Goal: Information Seeking & Learning: Compare options

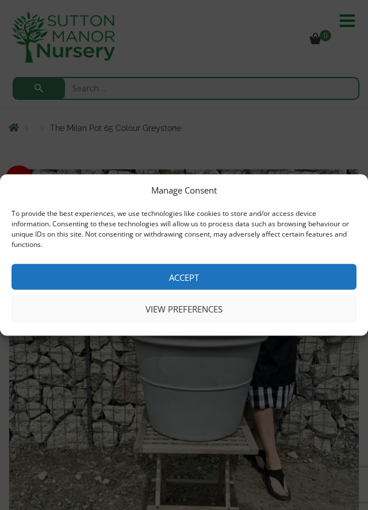
click at [206, 308] on button "View preferences" at bounding box center [183, 309] width 345 height 26
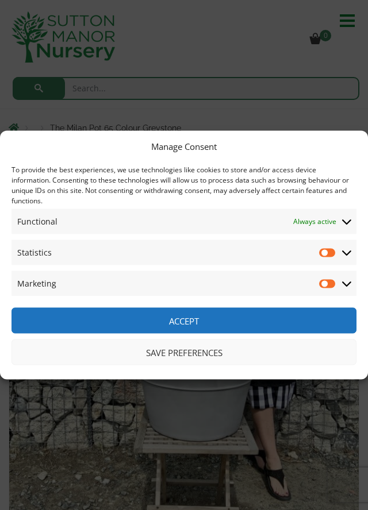
click at [197, 354] on button "Save preferences" at bounding box center [183, 353] width 345 height 26
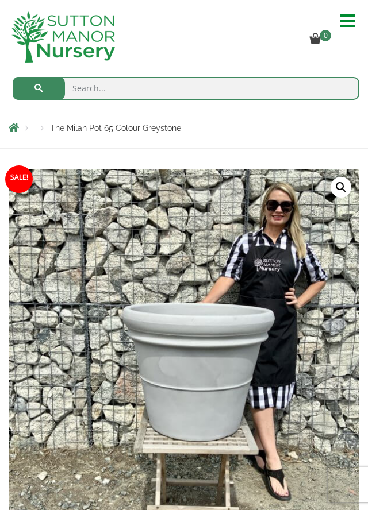
click at [352, 25] on hr at bounding box center [347, 26] width 15 height 2
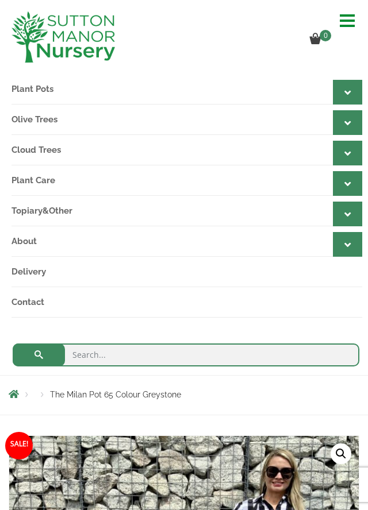
click at [52, 91] on link "Plant Pots" at bounding box center [186, 89] width 351 height 30
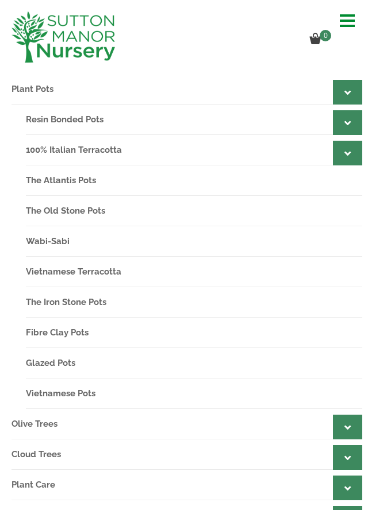
click at [94, 113] on link "Resin Bonded Pots" at bounding box center [194, 120] width 336 height 30
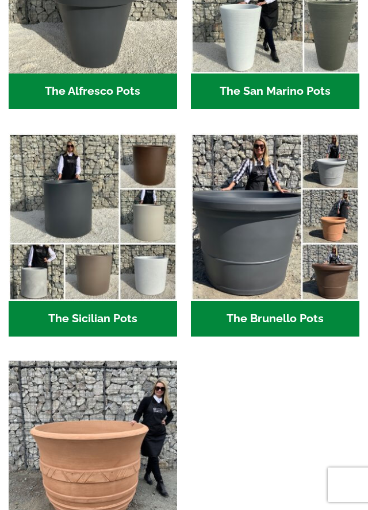
scroll to position [1800, 0]
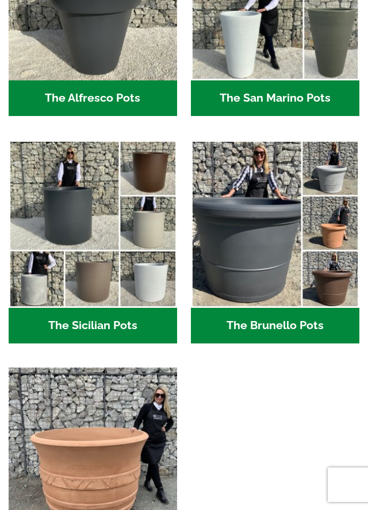
click at [283, 321] on h2 "The Brunello Pots (14)" at bounding box center [275, 326] width 168 height 36
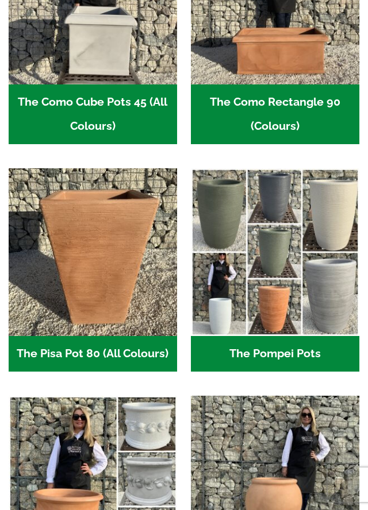
scroll to position [860, 0]
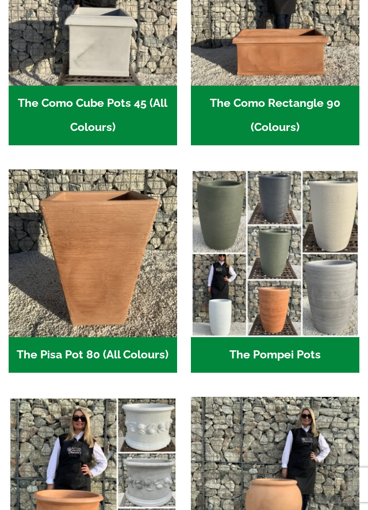
click at [296, 357] on h2 "The Pompei Pots (18)" at bounding box center [275, 355] width 168 height 36
click at [302, 358] on h2 "The Pompei Pots (18)" at bounding box center [275, 355] width 168 height 36
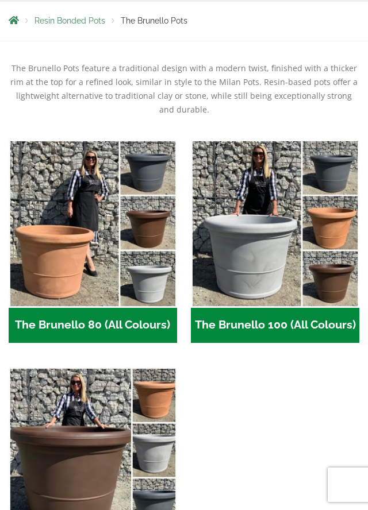
scroll to position [182, 0]
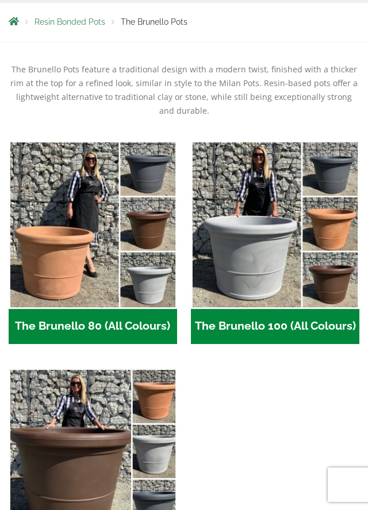
click at [137, 322] on h2 "The Brunello 80 (All Colours) (4)" at bounding box center [93, 327] width 168 height 36
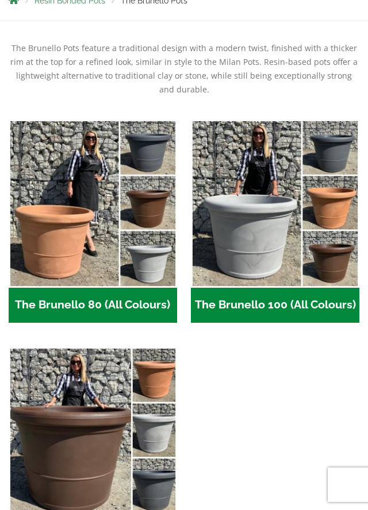
scroll to position [218, 0]
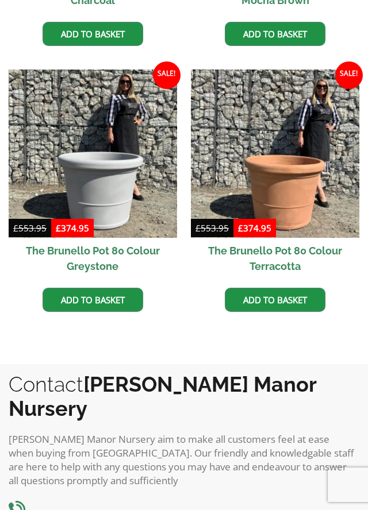
scroll to position [509, 0]
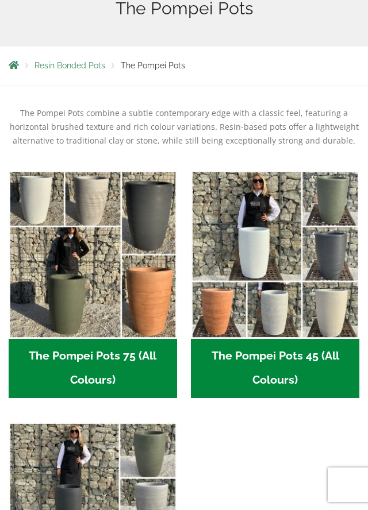
scroll to position [139, 0]
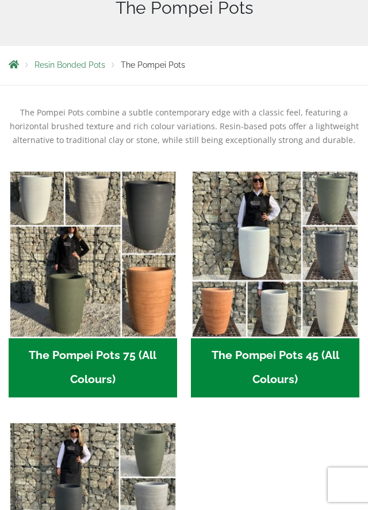
click at [141, 358] on h2 "The Pompei Pots 75 (All Colours) (6)" at bounding box center [93, 369] width 168 height 60
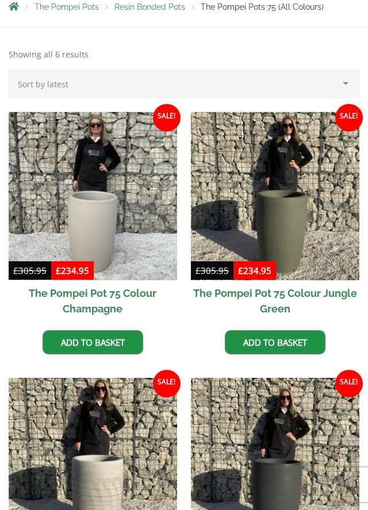
scroll to position [203, 0]
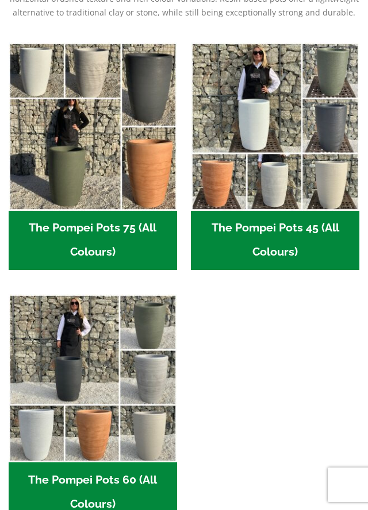
scroll to position [246, 0]
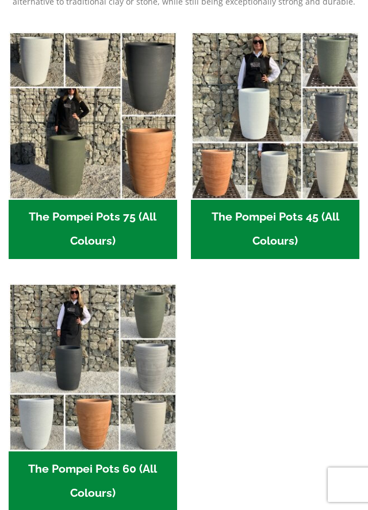
click at [149, 412] on img "Visit product category The Pompei Pots 60 (All Colours)" at bounding box center [93, 367] width 168 height 168
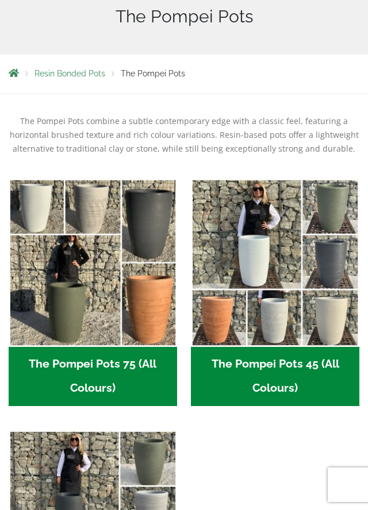
scroll to position [128, 0]
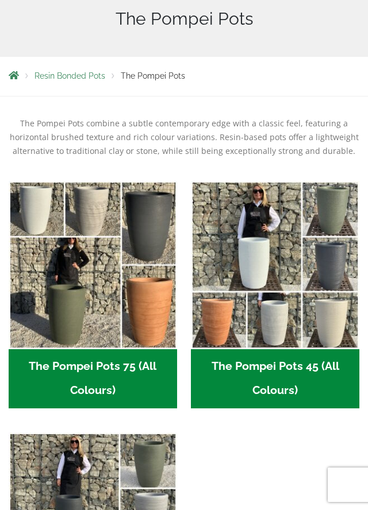
click at [241, 449] on ul "The Pompei Pots 75 (All Colours) (6) The Pompei Pots 45 (All Colours) (6) The P…" at bounding box center [184, 433] width 351 height 504
click at [141, 377] on h2 "The Pompei Pots 75 (All Colours) (6)" at bounding box center [93, 380] width 168 height 60
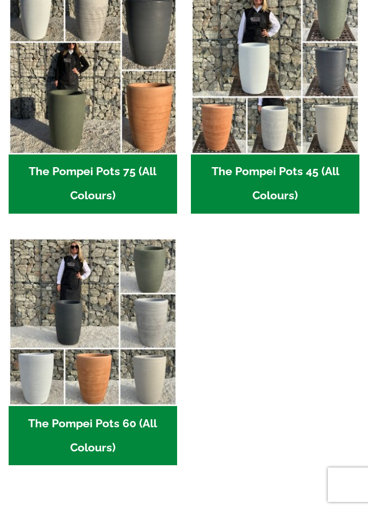
scroll to position [323, 0]
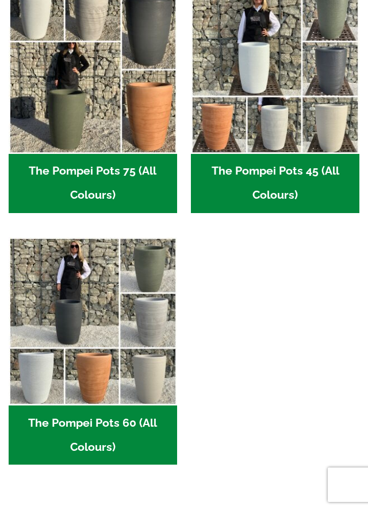
click at [139, 422] on h2 "The Pompei Pots 60 (All Colours) (6)" at bounding box center [93, 436] width 168 height 60
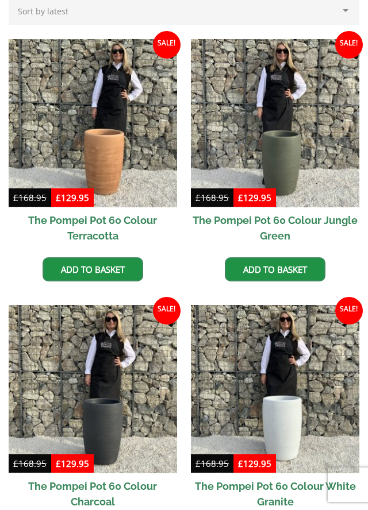
scroll to position [274, 0]
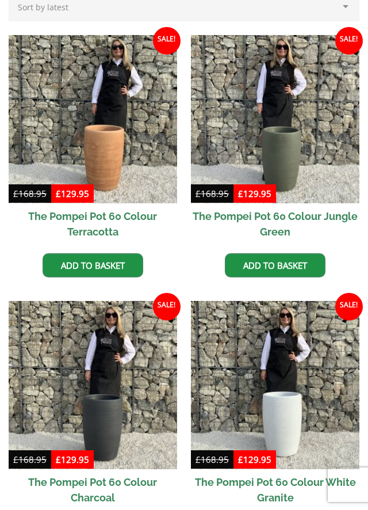
click at [140, 214] on h2 "The Pompei Pot 60 Colour Terracotta" at bounding box center [93, 223] width 168 height 41
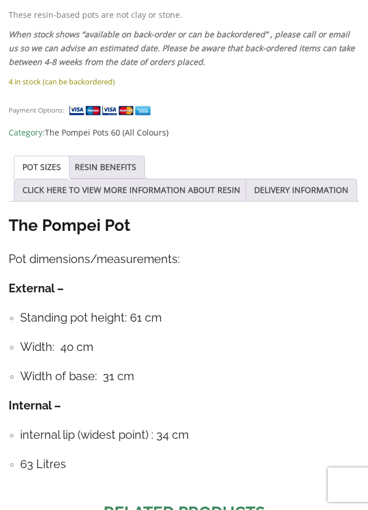
scroll to position [928, 0]
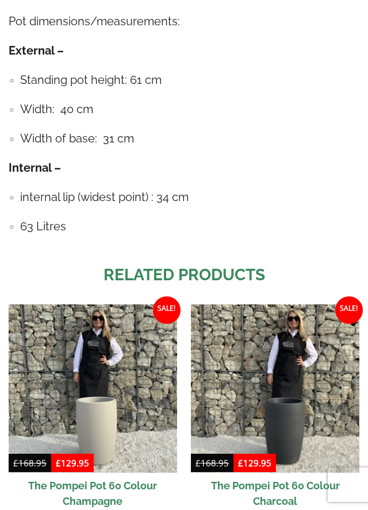
click at [124, 473] on h2 "The Pompei Pot 60 Colour Champagne" at bounding box center [93, 493] width 168 height 41
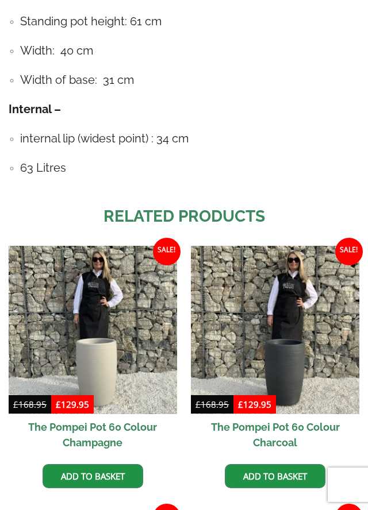
scroll to position [1234, 0]
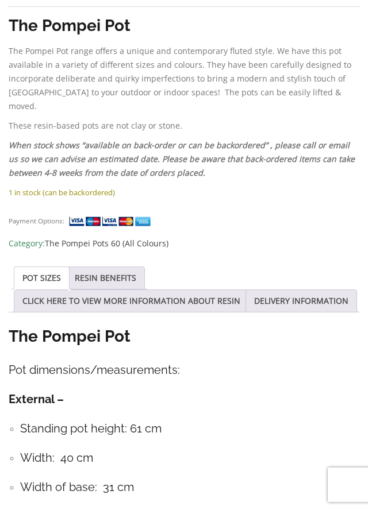
scroll to position [811, 0]
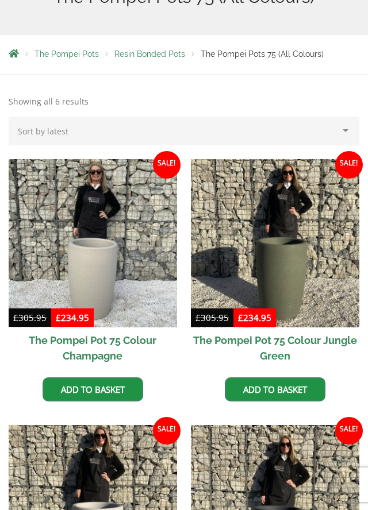
scroll to position [150, 0]
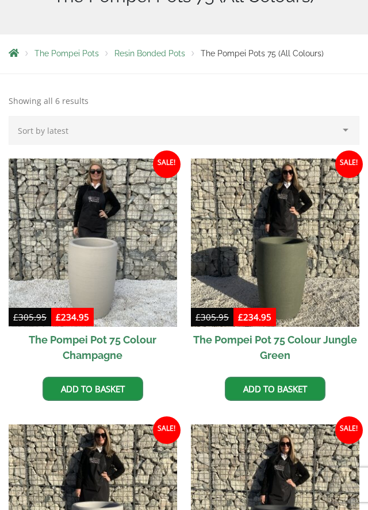
click at [318, 429] on img at bounding box center [275, 509] width 168 height 168
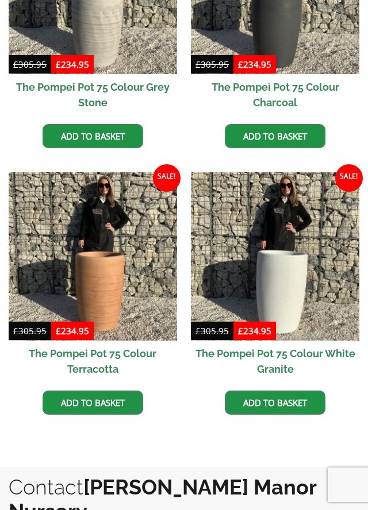
scroll to position [671, 0]
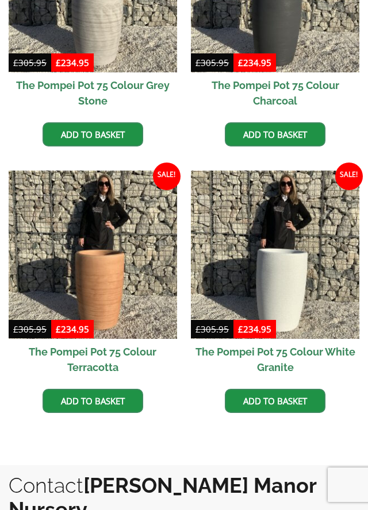
click at [143, 356] on h2 "The Pompei Pot 75 Colour Terracotta" at bounding box center [93, 359] width 168 height 41
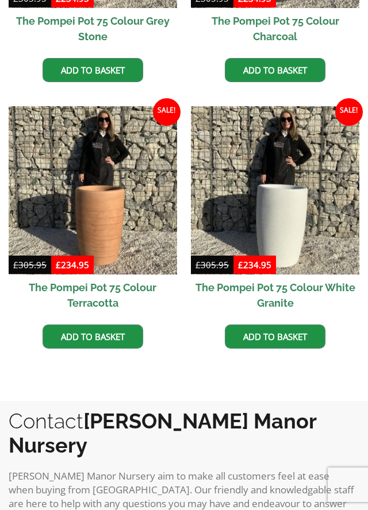
scroll to position [744, 0]
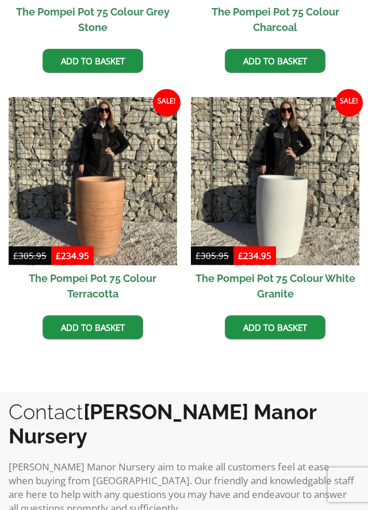
click at [137, 281] on h2 "The Pompei Pot 75 Colour Terracotta" at bounding box center [93, 286] width 168 height 41
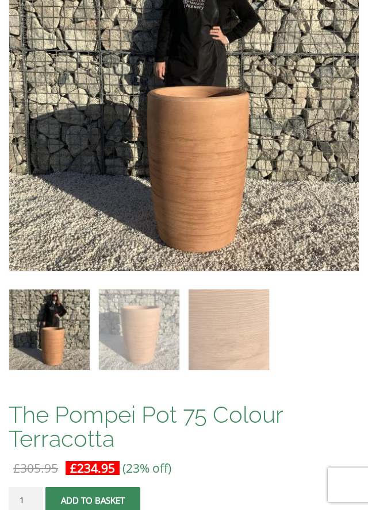
scroll to position [244, 0]
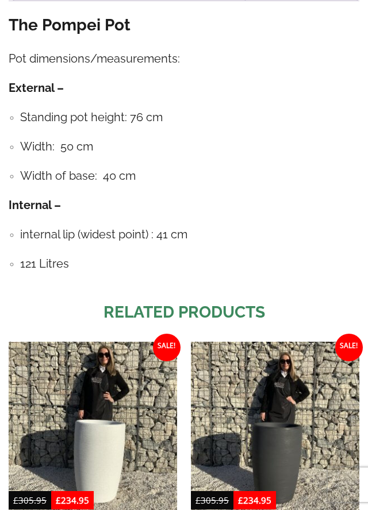
scroll to position [1123, 0]
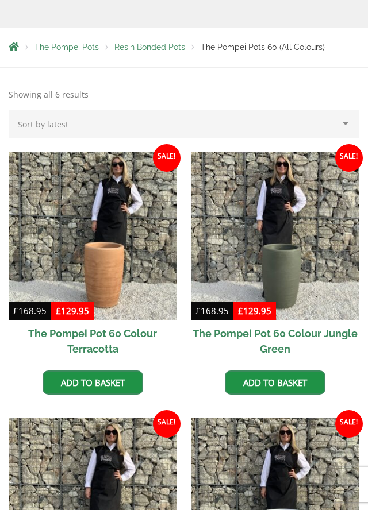
scroll to position [157, 0]
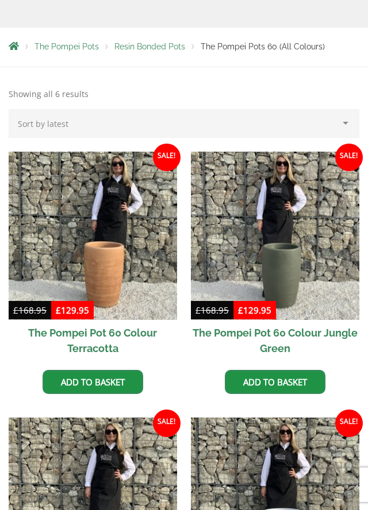
click at [140, 331] on h2 "The Pompei Pot 60 Colour Terracotta" at bounding box center [93, 340] width 168 height 41
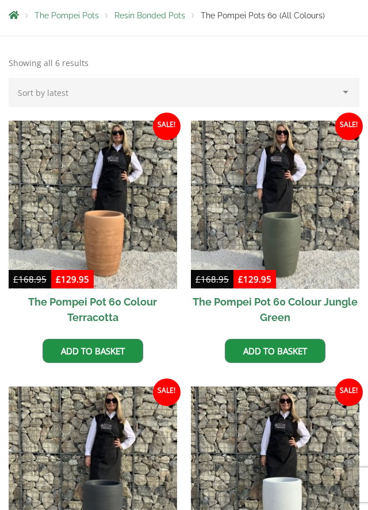
scroll to position [194, 0]
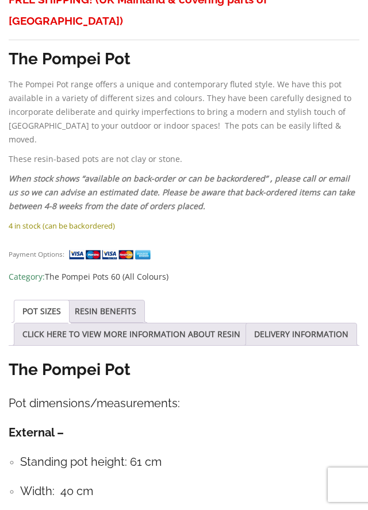
scroll to position [778, 0]
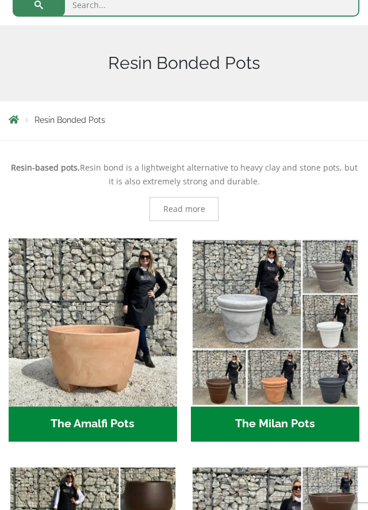
scroll to position [71, 0]
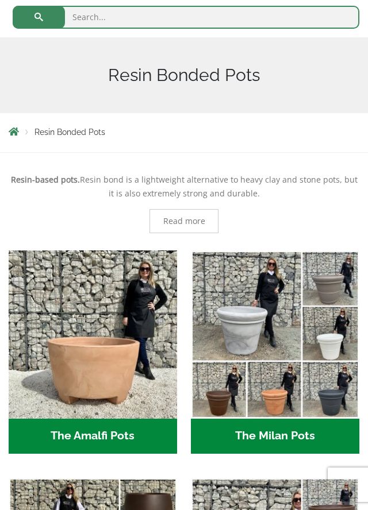
click at [282, 313] on img "Visit product category The Milan Pots" at bounding box center [275, 335] width 168 height 168
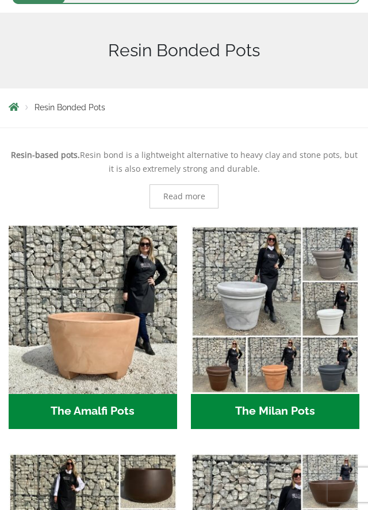
scroll to position [108, 0]
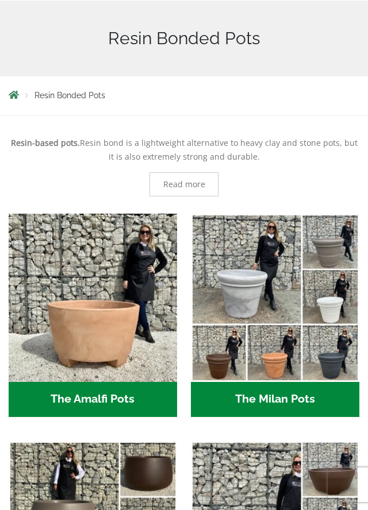
click at [292, 382] on img "Visit product category The Milan Pots" at bounding box center [275, 298] width 168 height 168
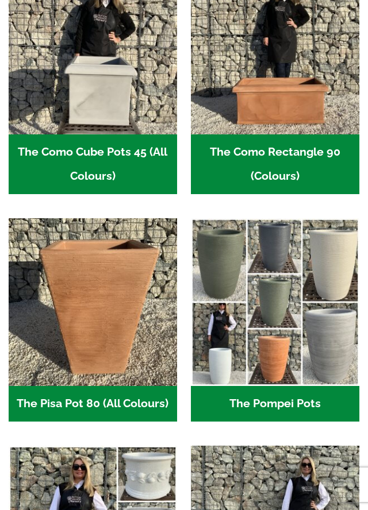
scroll to position [829, 0]
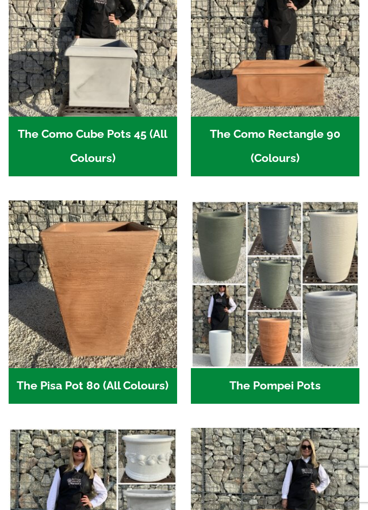
click at [141, 382] on h2 "The Pisa Pot 80 (All Colours) (3)" at bounding box center [93, 386] width 168 height 36
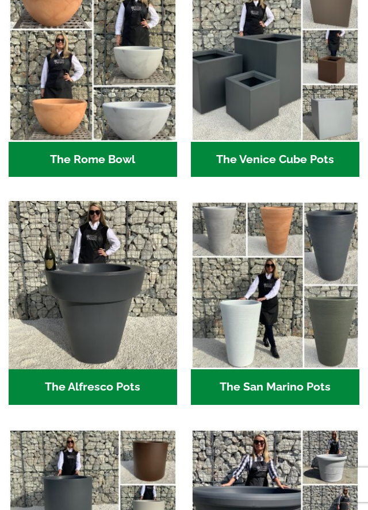
scroll to position [1512, 0]
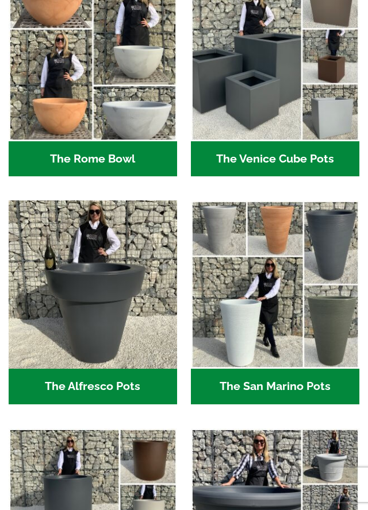
click at [122, 385] on h2 "The Alfresco Pots (2)" at bounding box center [93, 387] width 168 height 36
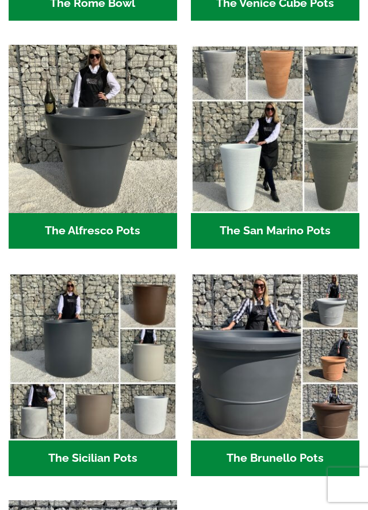
scroll to position [1679, 0]
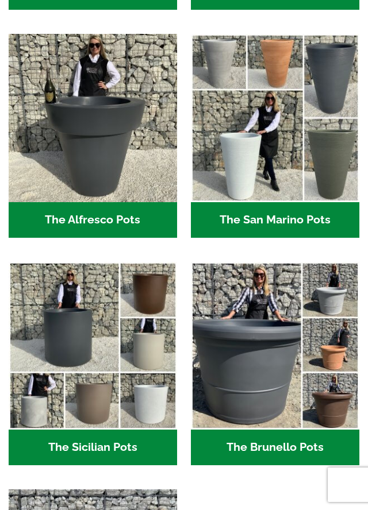
click at [150, 372] on img "Visit product category The Sicilian Pots" at bounding box center [93, 346] width 168 height 168
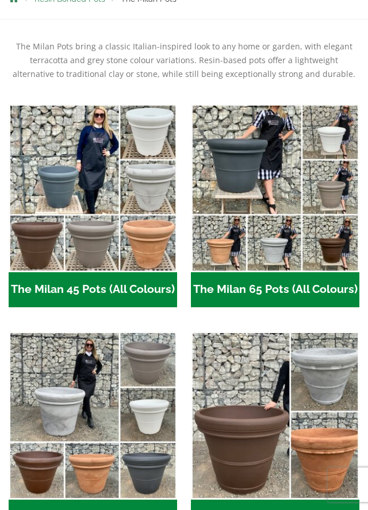
scroll to position [206, 0]
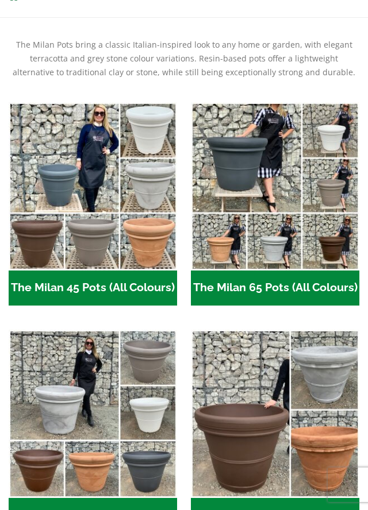
click at [285, 292] on h2 "The Milan 65 Pots (All Colours) (6)" at bounding box center [275, 289] width 168 height 36
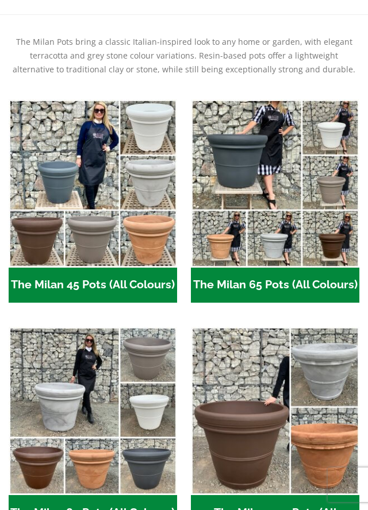
scroll to position [243, 0]
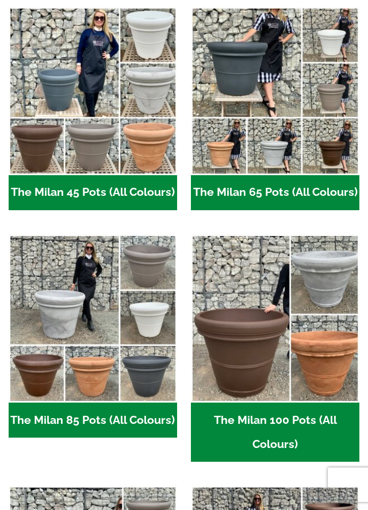
click at [109, 412] on h2 "The Milan 85 Pots (All Colours) (6)" at bounding box center [93, 421] width 168 height 36
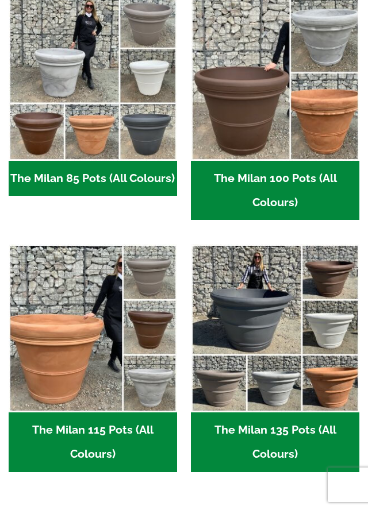
scroll to position [546, 0]
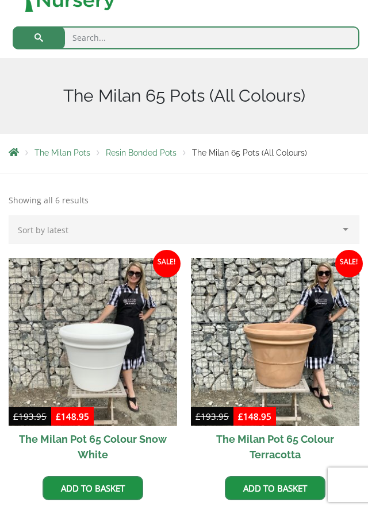
scroll to position [59, 0]
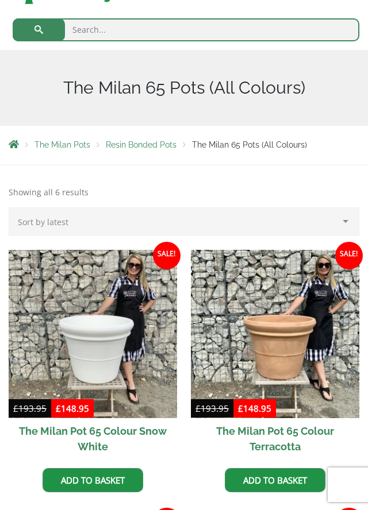
click at [291, 437] on h2 "The Milan Pot 65 Colour Terracotta" at bounding box center [275, 438] width 168 height 41
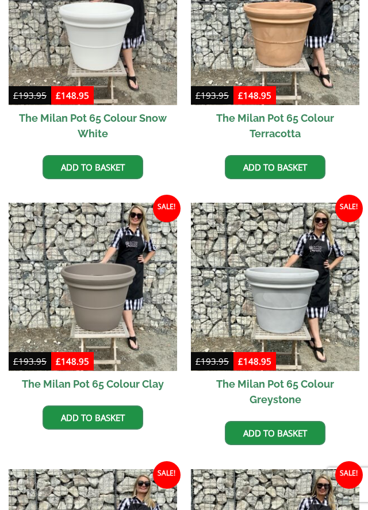
scroll to position [371, 0]
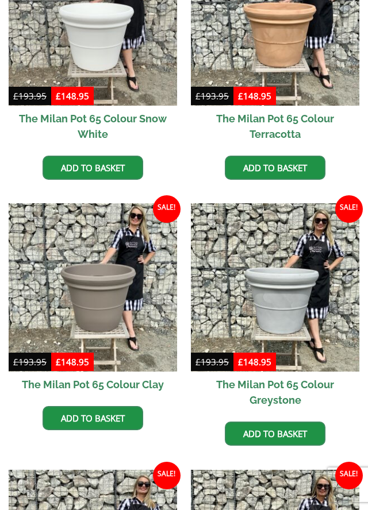
click at [103, 308] on img at bounding box center [93, 287] width 168 height 168
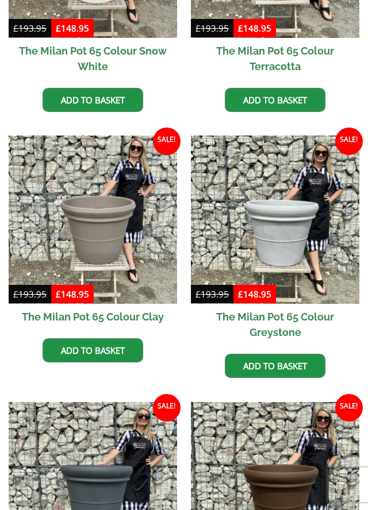
scroll to position [445, 0]
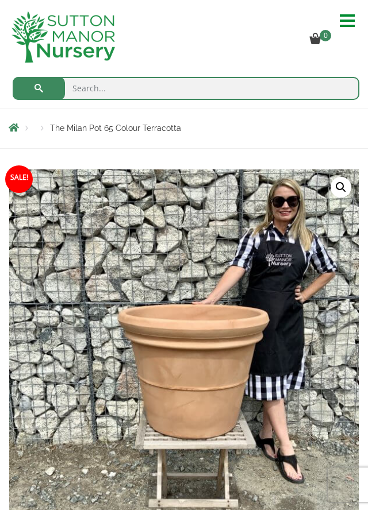
click at [301, 440] on img at bounding box center [296, 457] width 575 height 575
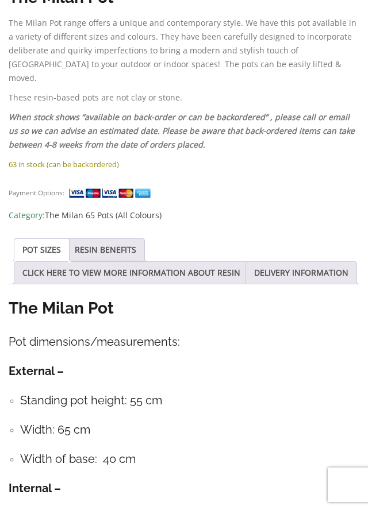
scroll to position [840, 0]
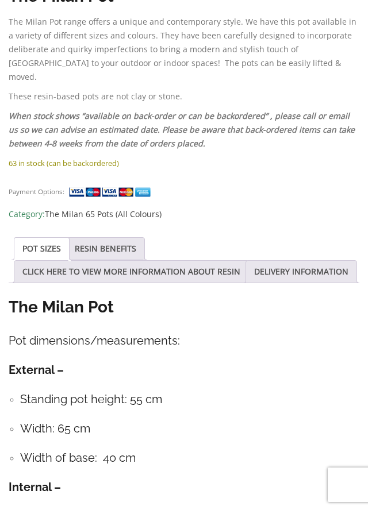
click at [294, 479] on h4 "Internal –" at bounding box center [184, 488] width 351 height 18
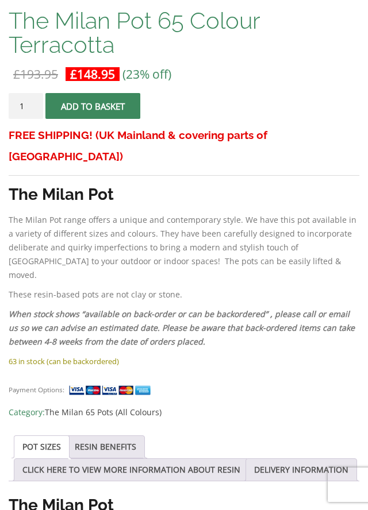
scroll to position [642, 0]
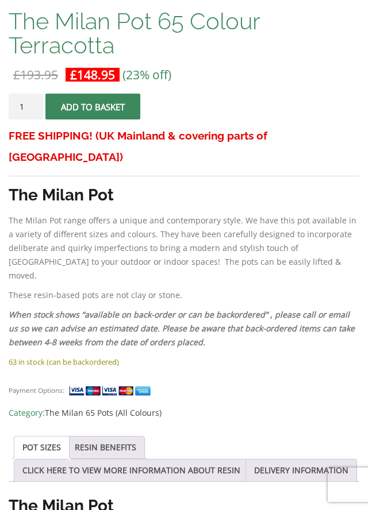
click at [275, 375] on div "Payment Options: Category: The Milan 65 Pots (All Colours)" at bounding box center [184, 397] width 351 height 45
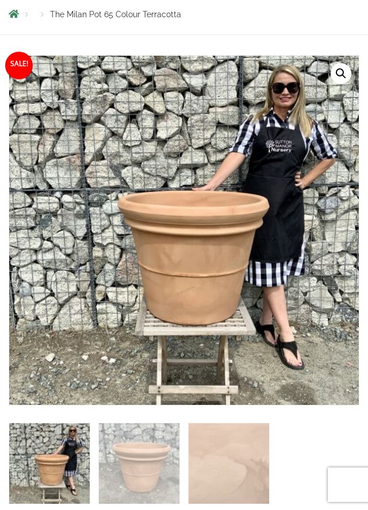
scroll to position [0, 0]
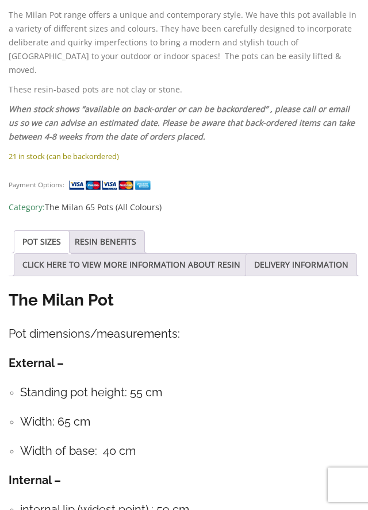
scroll to position [823, 0]
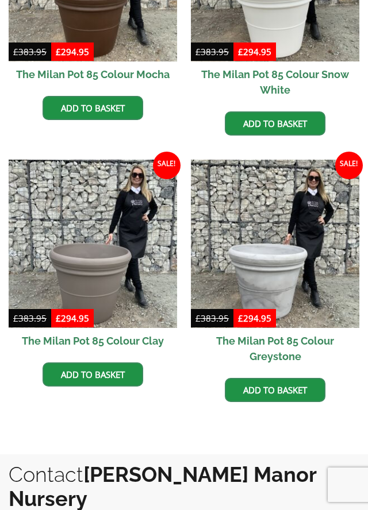
scroll to position [685, 0]
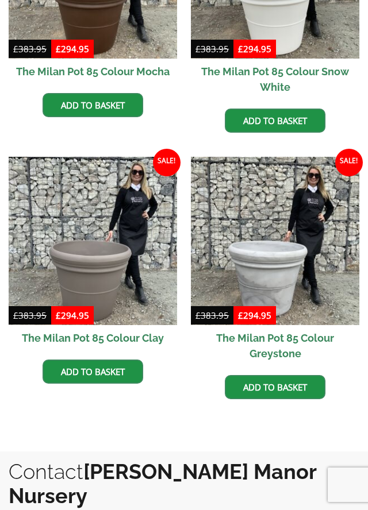
click at [130, 335] on h2 "The Milan Pot 85 Colour Clay" at bounding box center [93, 338] width 168 height 26
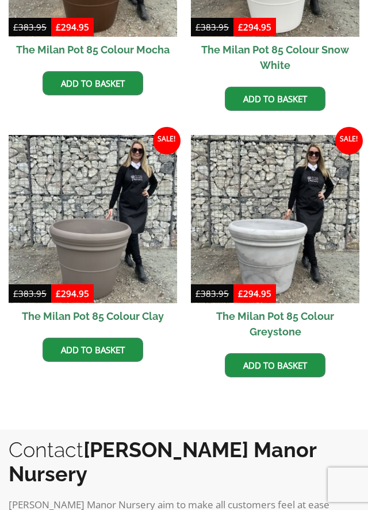
scroll to position [721, 0]
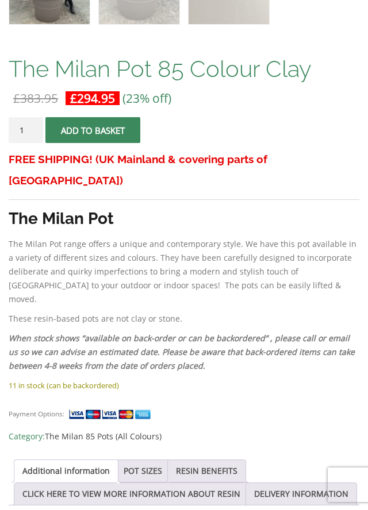
scroll to position [593, 0]
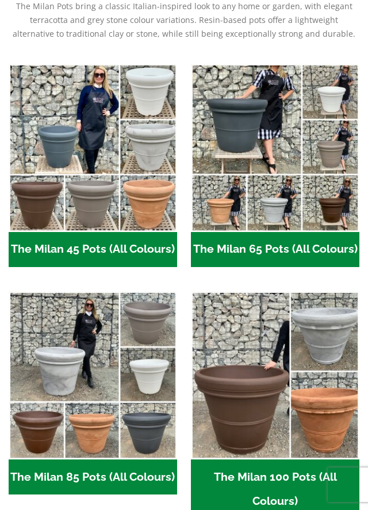
scroll to position [258, 0]
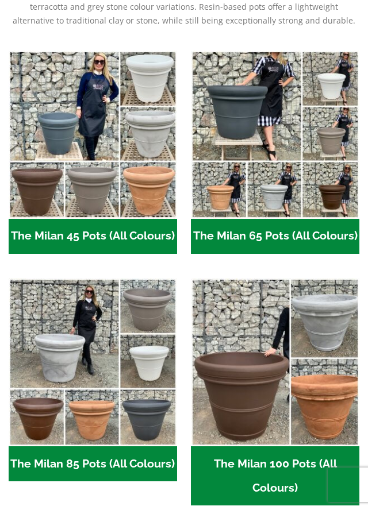
click at [300, 228] on h2 "The Milan 65 Pots (All Colours) (6)" at bounding box center [275, 237] width 168 height 36
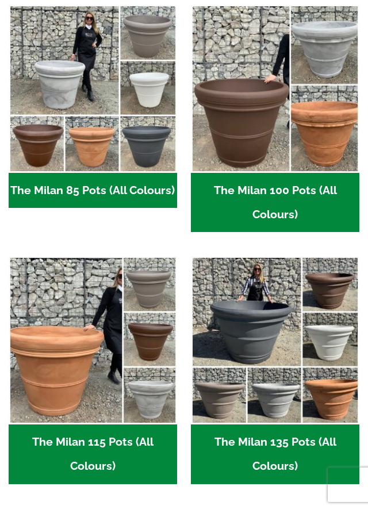
scroll to position [532, 0]
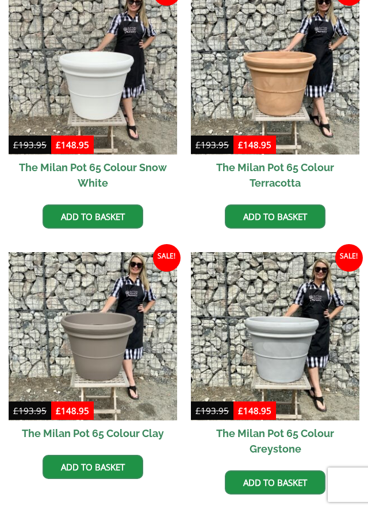
scroll to position [324, 0]
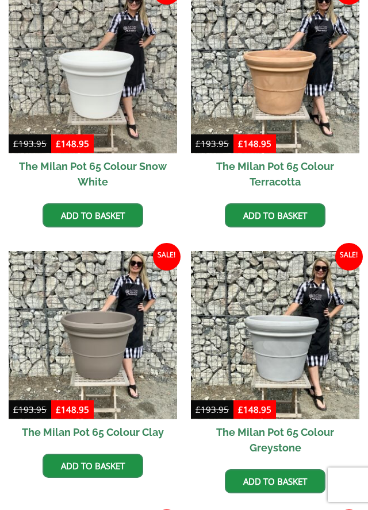
click at [151, 430] on h2 "The Milan Pot 65 Colour Clay" at bounding box center [93, 433] width 168 height 26
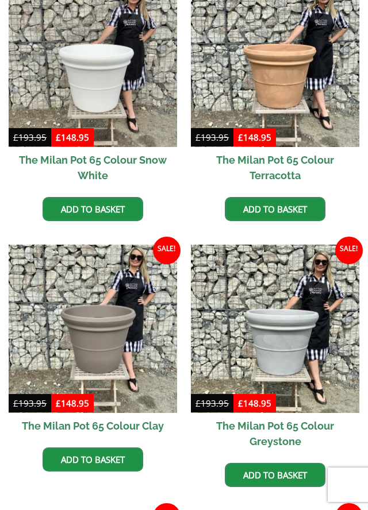
scroll to position [326, 0]
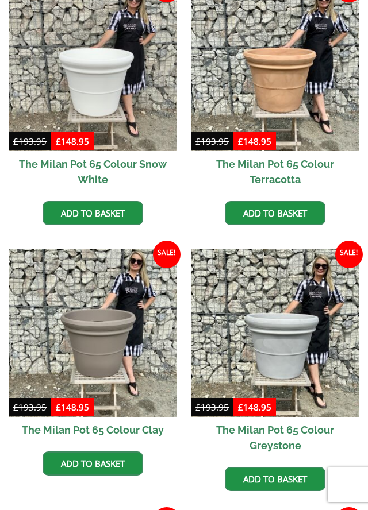
click at [147, 428] on h2 "The Milan Pot 65 Colour Clay" at bounding box center [93, 430] width 168 height 26
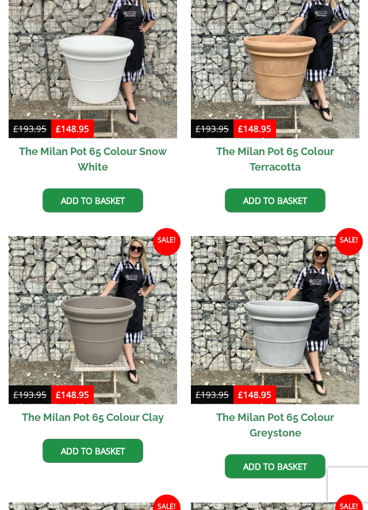
scroll to position [363, 0]
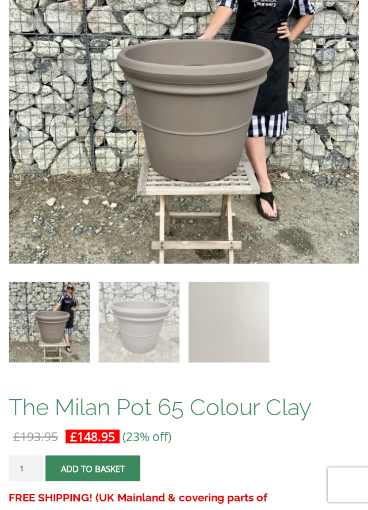
scroll to position [255, 0]
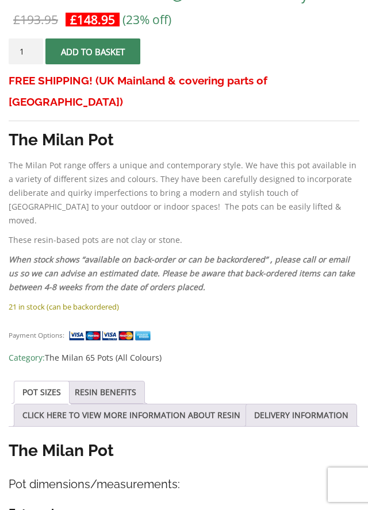
scroll to position [675, 0]
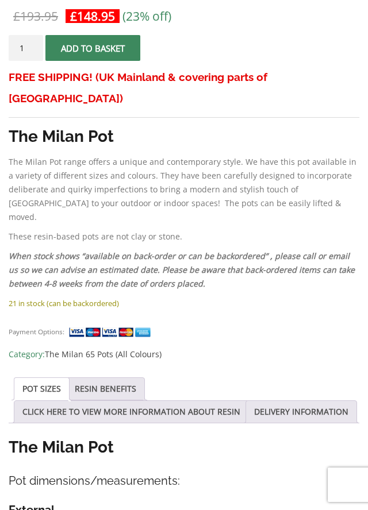
click at [51, 378] on link "POT SIZES" at bounding box center [41, 389] width 39 height 22
click at [47, 378] on link "POT SIZES" at bounding box center [41, 389] width 39 height 22
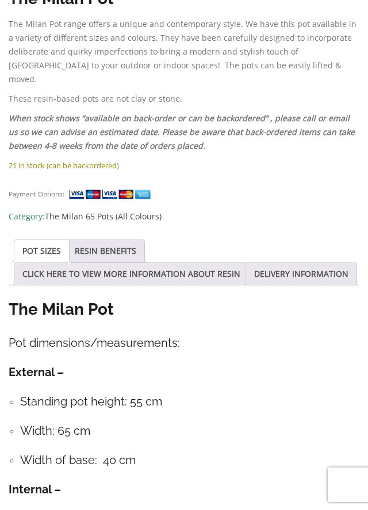
scroll to position [813, 0]
click at [291, 510] on h4 "internal lip (widest point) : 59 cm" at bounding box center [189, 519] width 339 height 18
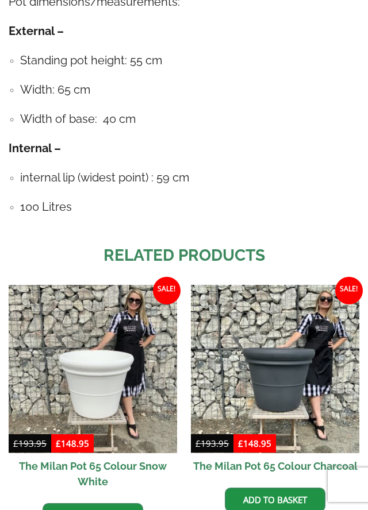
scroll to position [1161, 0]
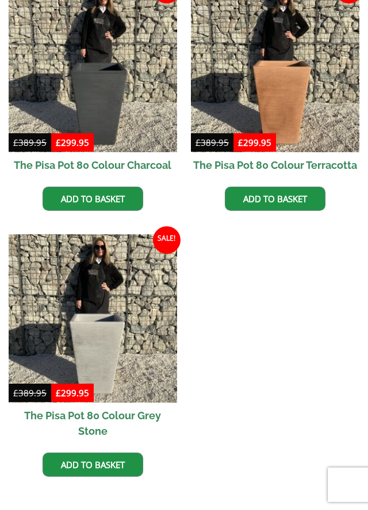
scroll to position [373, 0]
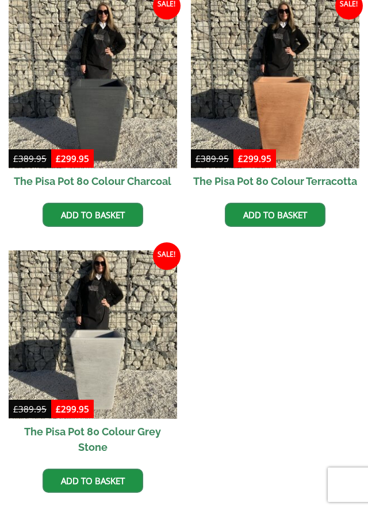
click at [294, 175] on h2 "The Pisa Pot 80 Colour Terracotta" at bounding box center [275, 181] width 168 height 26
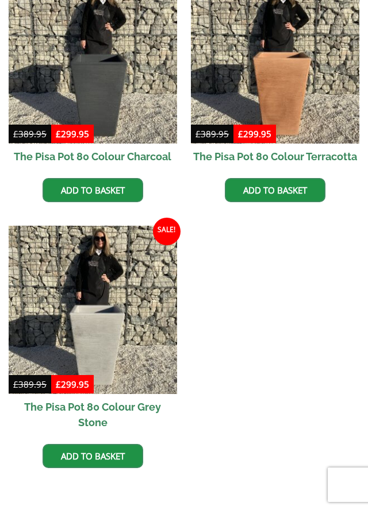
scroll to position [410, 0]
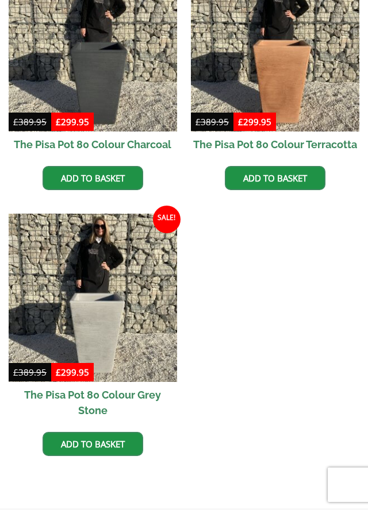
click at [164, 401] on h2 "The Pisa Pot 80 Colour Grey Stone" at bounding box center [93, 402] width 168 height 41
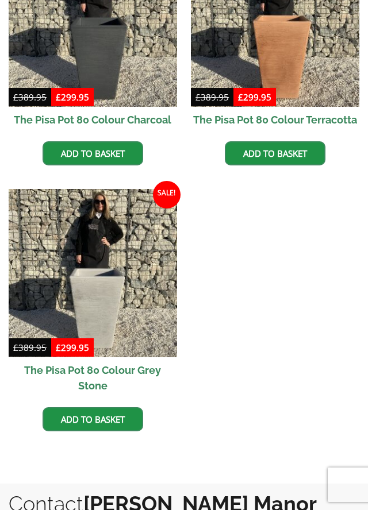
scroll to position [447, 0]
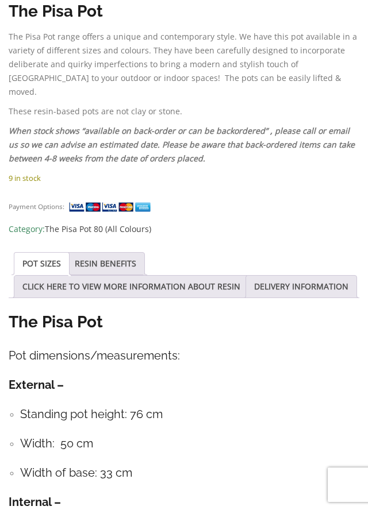
scroll to position [802, 0]
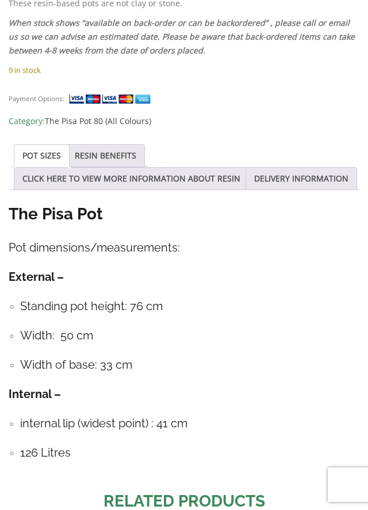
scroll to position [911, 0]
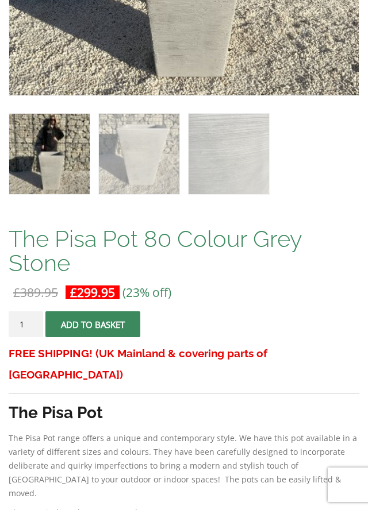
scroll to position [442, 0]
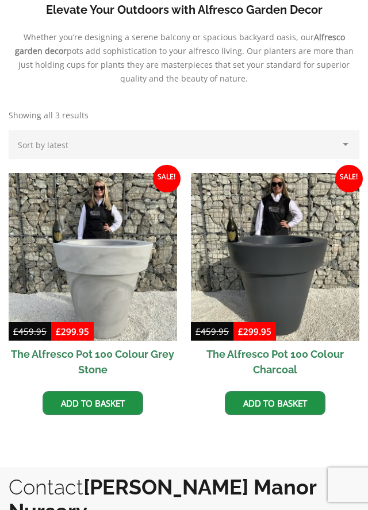
scroll to position [428, 0]
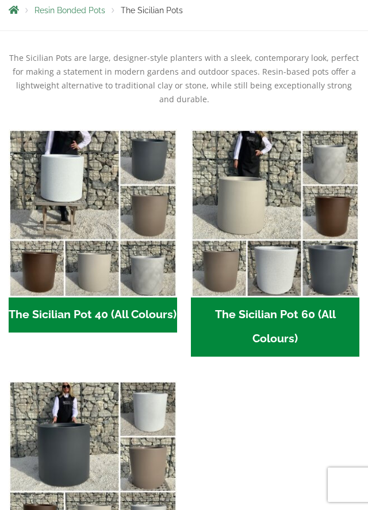
scroll to position [191, 0]
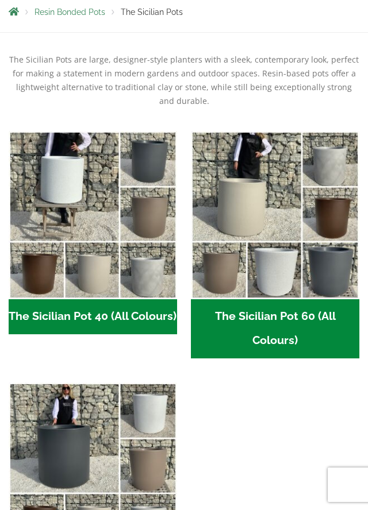
click at [301, 309] on h2 "The Sicilian Pot 60 (All Colours) (6)" at bounding box center [275, 329] width 168 height 60
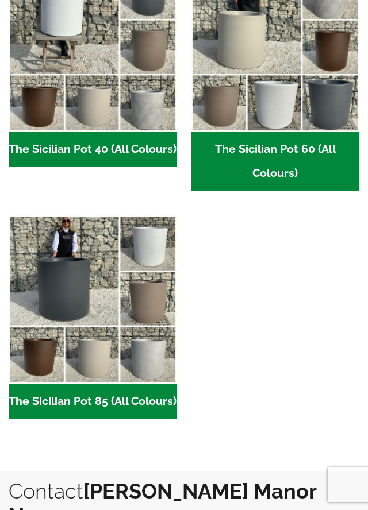
scroll to position [361, 0]
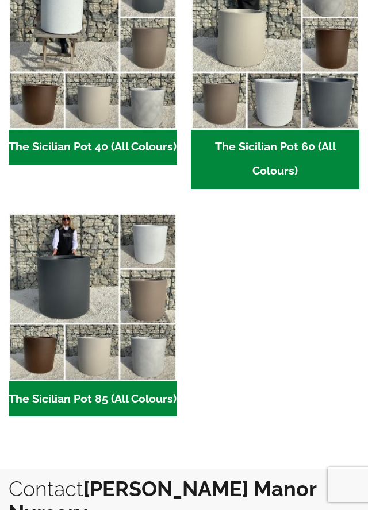
click at [143, 382] on h2 "The Sicilian Pot 85 (All Colours) (6)" at bounding box center [93, 400] width 168 height 36
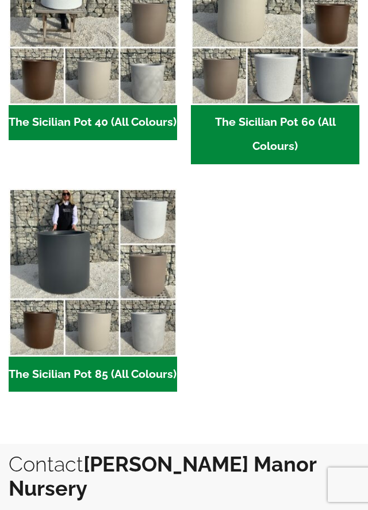
scroll to position [398, 0]
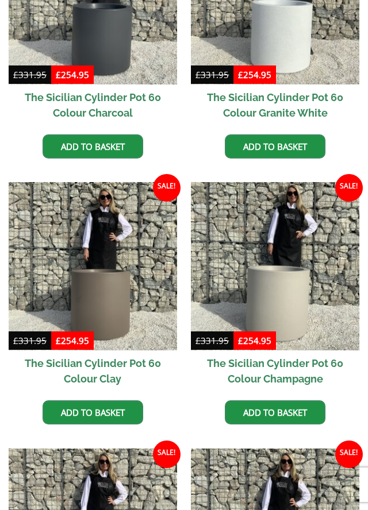
scroll to position [393, 0]
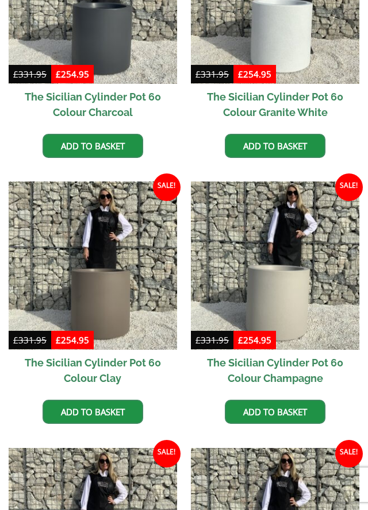
click at [309, 369] on h2 "The Sicilian Cylinder Pot 60 Colour Champagne" at bounding box center [275, 370] width 168 height 41
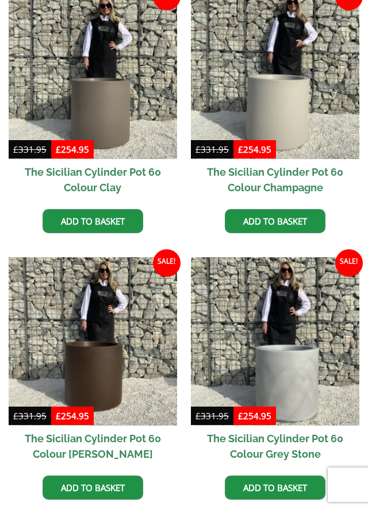
scroll to position [583, 0]
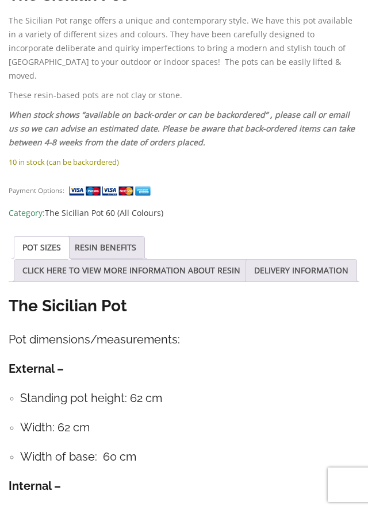
scroll to position [1107, 0]
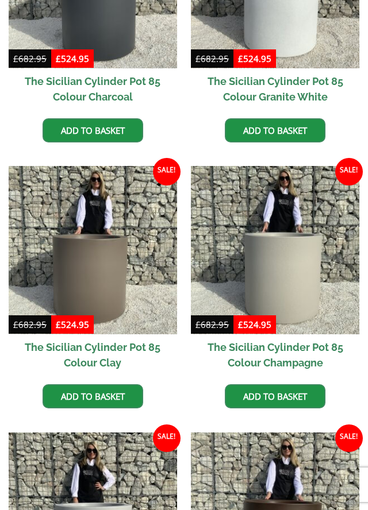
scroll to position [409, 0]
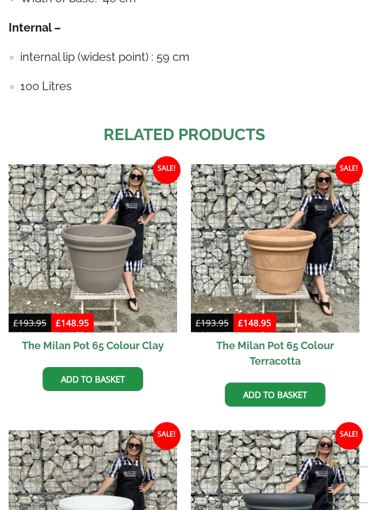
scroll to position [1300, 0]
click at [149, 333] on h2 "The Milan Pot 65 Colour Clay" at bounding box center [93, 346] width 168 height 26
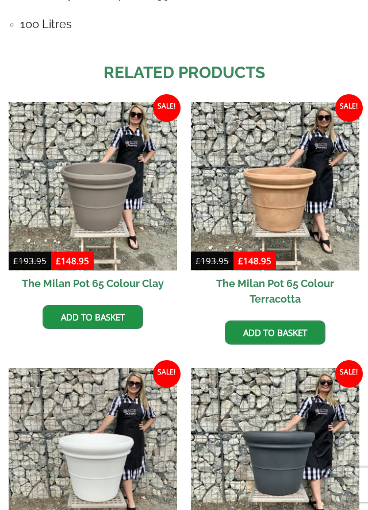
scroll to position [1374, 0]
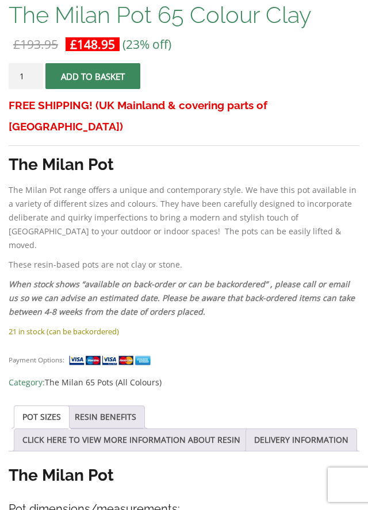
scroll to position [649, 0]
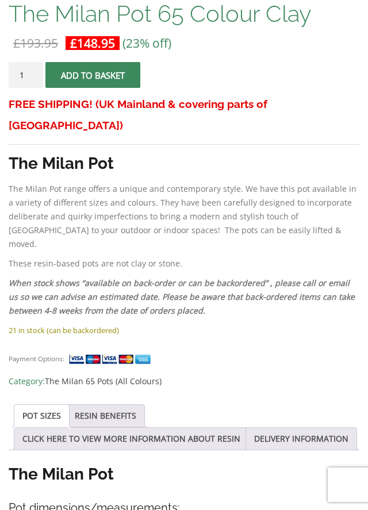
click at [47, 405] on link "POT SIZES" at bounding box center [41, 416] width 39 height 22
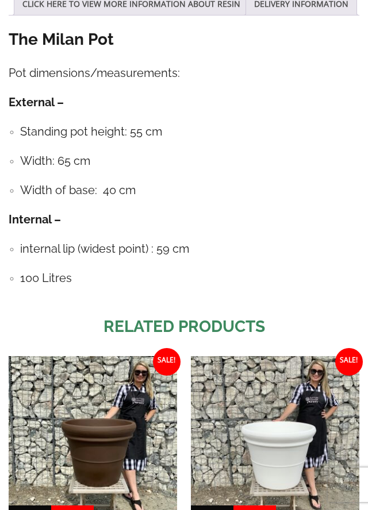
scroll to position [1088, 0]
